Goal: Information Seeking & Learning: Find specific fact

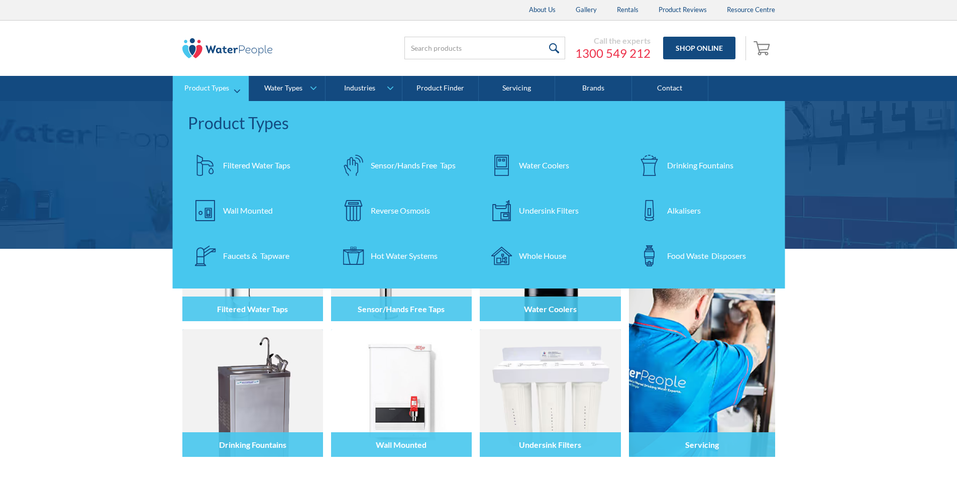
click at [232, 162] on div "Filtered Water Taps" at bounding box center [256, 165] width 67 height 12
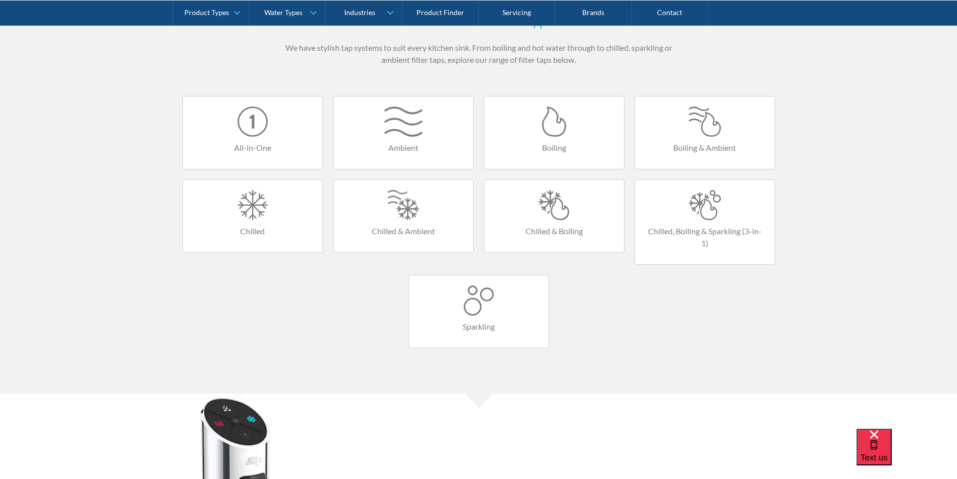
click at [562, 212] on div at bounding box center [555, 205] width 120 height 30
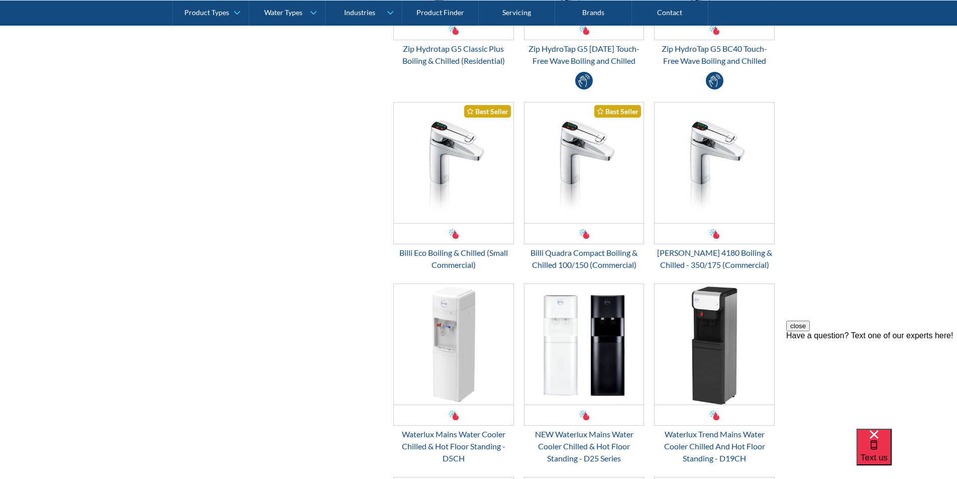
scroll to position [603, 0]
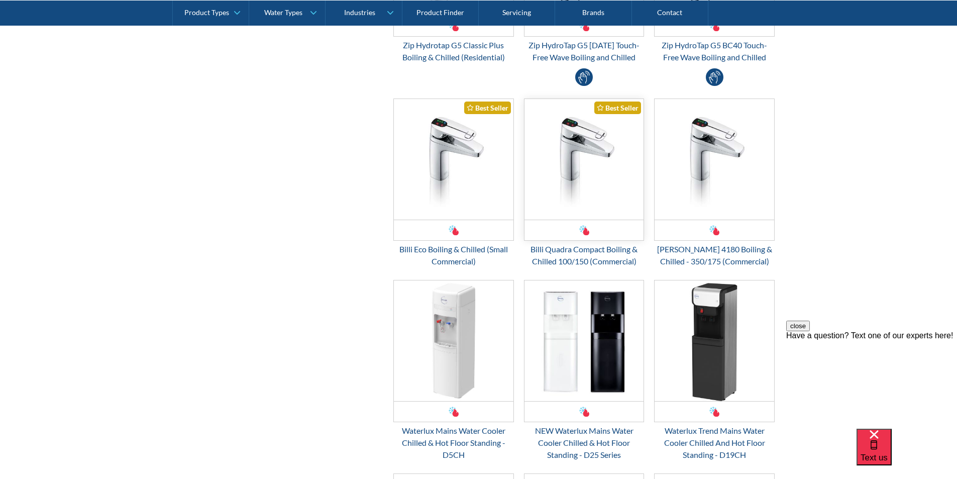
click at [573, 190] on img "Email Form 3" at bounding box center [585, 159] width 120 height 121
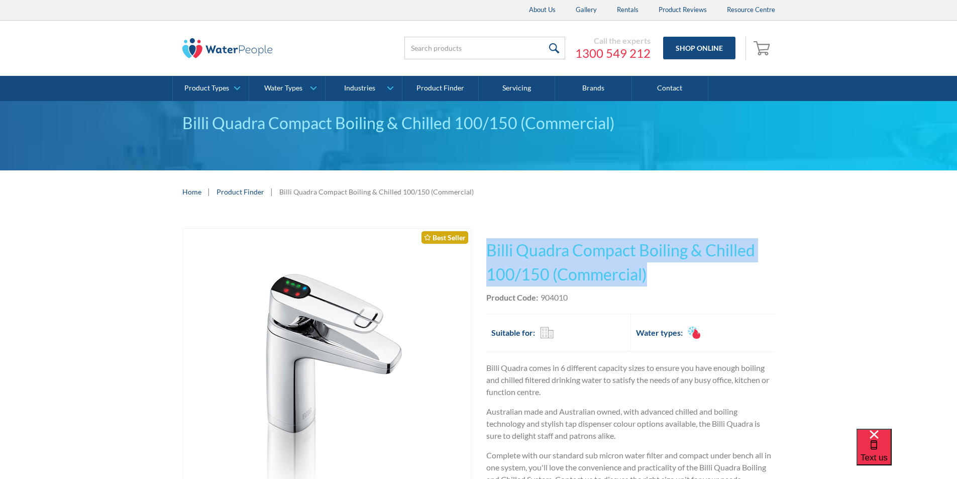
drag, startPoint x: 653, startPoint y: 277, endPoint x: 494, endPoint y: 250, distance: 161.5
click at [487, 246] on h1 "Billi Quadra Compact Boiling & Chilled 100/150 (Commercial)" at bounding box center [631, 262] width 289 height 48
copy h1 "Billi Quadra Compact Boiling & Chilled 100/150 (Commercial)"
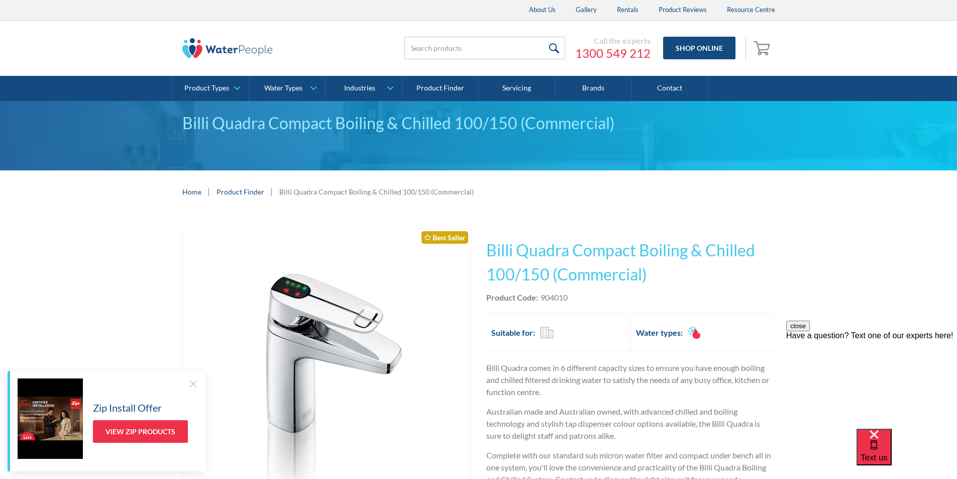
click at [582, 300] on div "Product Code: 904010" at bounding box center [631, 297] width 289 height 12
drag, startPoint x: 571, startPoint y: 294, endPoint x: 541, endPoint y: 298, distance: 30.4
click at [541, 298] on div "Product Code: 904010" at bounding box center [631, 297] width 289 height 12
copy div "904010"
